Goal: Register for event/course

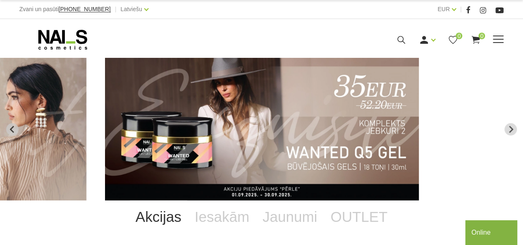
click at [496, 41] on span at bounding box center [498, 40] width 11 height 8
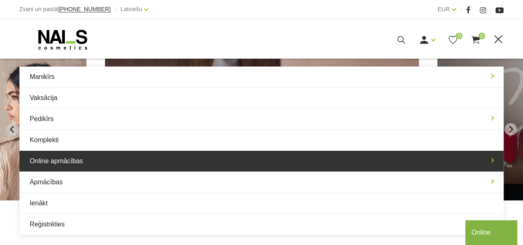
scroll to position [673, 0]
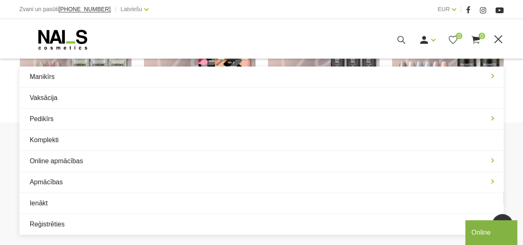
click at [60, 29] on div "Manikīrs Gēllakas Bāzes, topi un praimeri Gēlu sistēmas Dizaina sistēmas Dažādi…" at bounding box center [261, 38] width 523 height 39
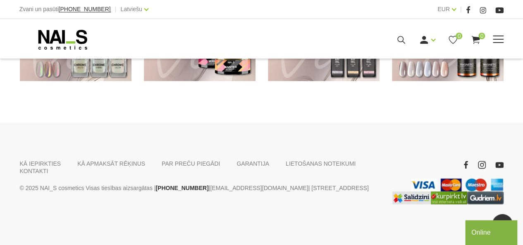
click at [59, 44] on icon at bounding box center [62, 39] width 87 height 21
click at [48, 167] on link "KONTAKTI" at bounding box center [34, 170] width 29 height 7
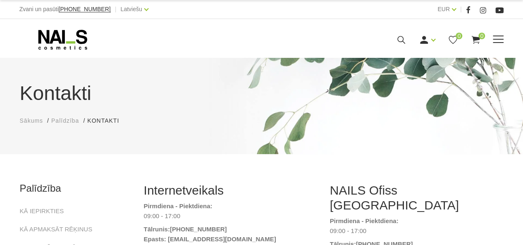
click at [51, 41] on use at bounding box center [62, 40] width 49 height 20
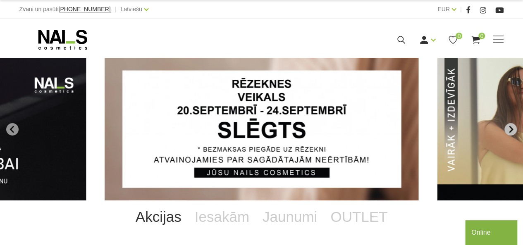
click at [510, 128] on icon "Next slide" at bounding box center [511, 129] width 4 height 7
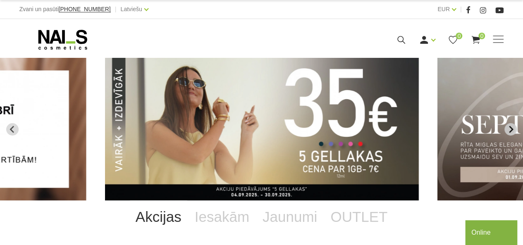
click at [512, 129] on icon "Next slide" at bounding box center [511, 129] width 4 height 7
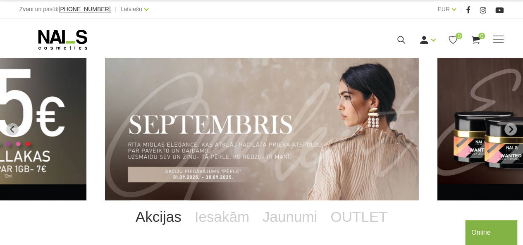
click at [517, 126] on section "NAILS cosmetics - slideshow banner" at bounding box center [261, 129] width 523 height 143
click at [507, 129] on icon "Next slide" at bounding box center [510, 129] width 7 height 7
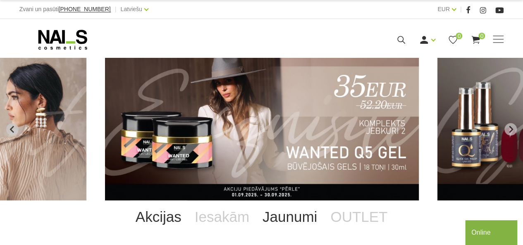
click at [298, 219] on link "Jaunumi" at bounding box center [290, 216] width 68 height 33
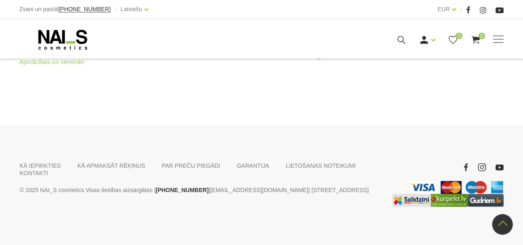
scroll to position [413, 0]
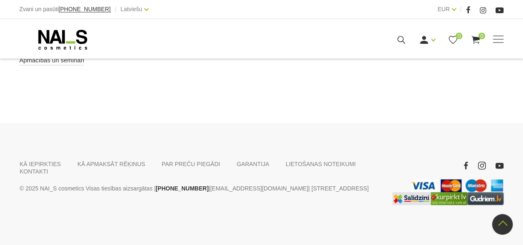
click at [61, 61] on link "Apmācības un semināri" at bounding box center [51, 60] width 65 height 10
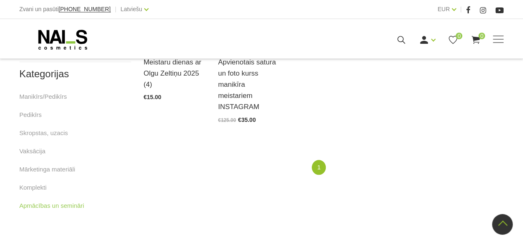
scroll to position [290, 0]
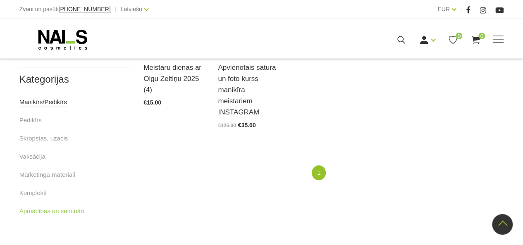
click at [53, 102] on link "Manikīrs/Pedikīrs" at bounding box center [43, 102] width 48 height 10
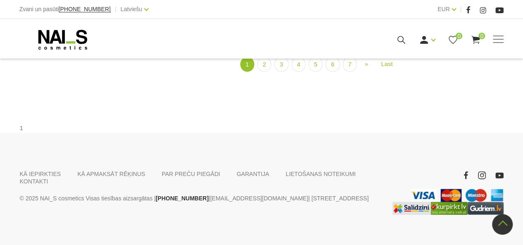
scroll to position [1086, 0]
